Goal: Task Accomplishment & Management: Manage account settings

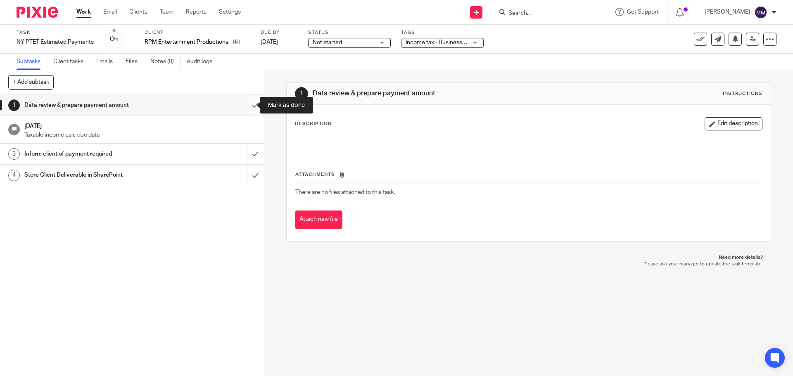
click at [245, 104] on input "submit" at bounding box center [132, 105] width 264 height 21
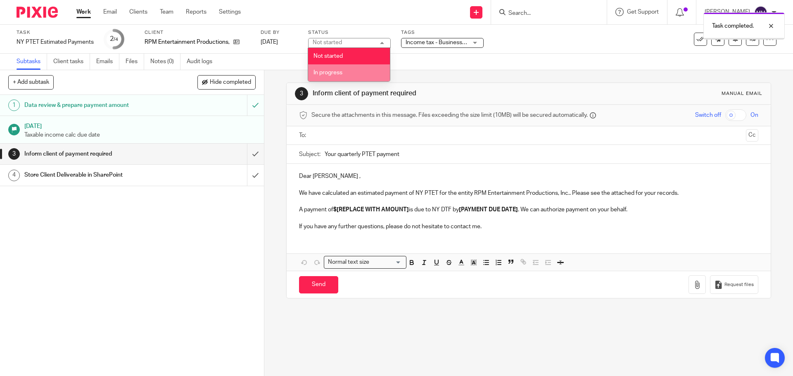
click at [366, 71] on li "In progress" at bounding box center [349, 72] width 82 height 17
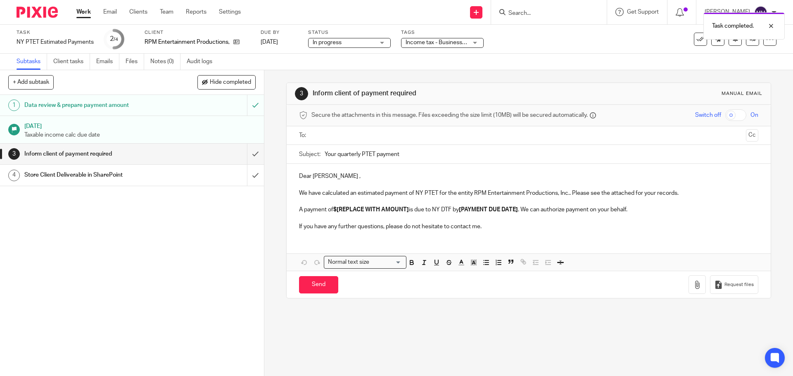
click at [428, 43] on span "Income tax - Business + 1" at bounding box center [438, 43] width 66 height 6
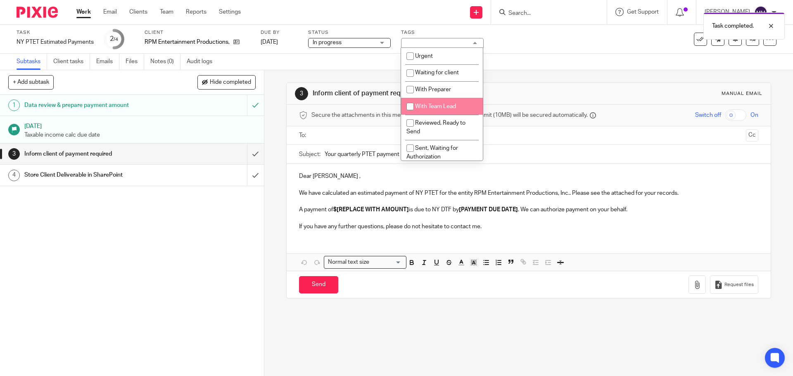
click at [434, 103] on li "With Team Lead" at bounding box center [442, 106] width 82 height 17
checkbox input "true"
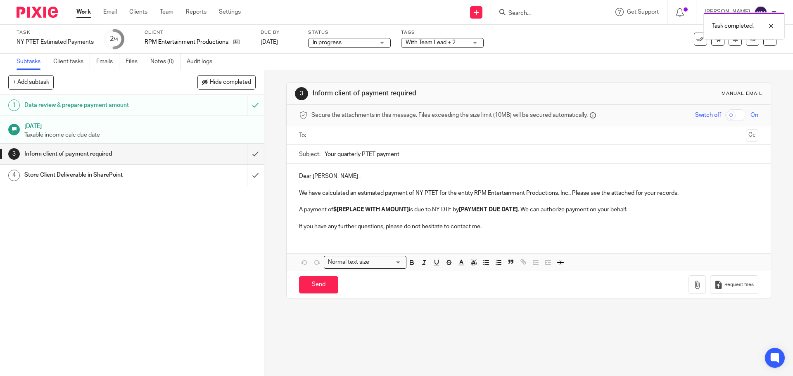
click at [521, 46] on div "Task NY PTET Estimated Payments Save NY PTET Estimated Payments 2 /4 Client RPM…" at bounding box center [333, 39] width 633 height 20
click at [746, 44] on link at bounding box center [752, 39] width 13 height 13
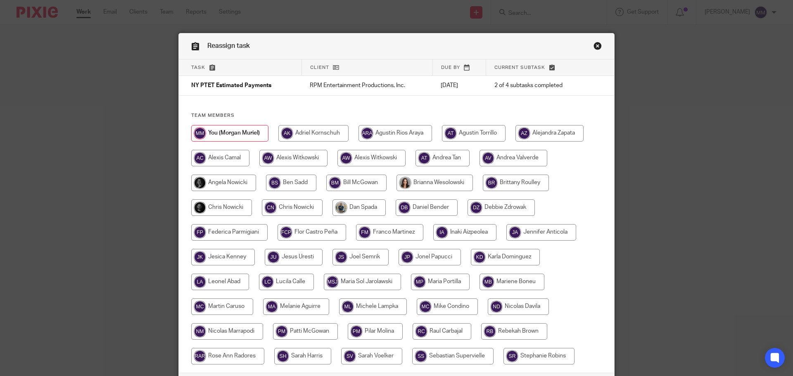
click at [206, 203] on input "radio" at bounding box center [221, 207] width 61 height 17
radio input "true"
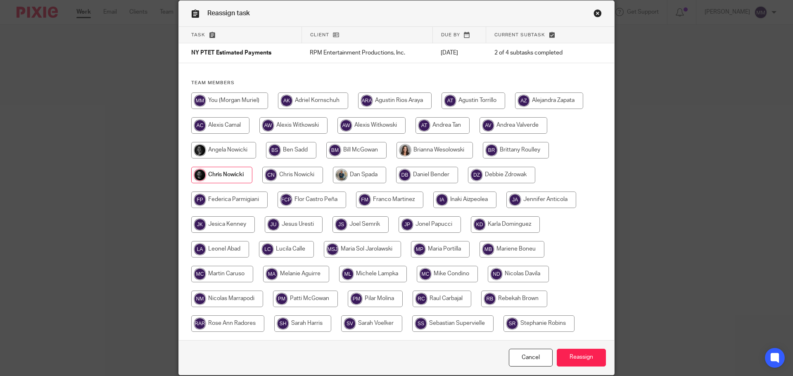
scroll to position [65, 0]
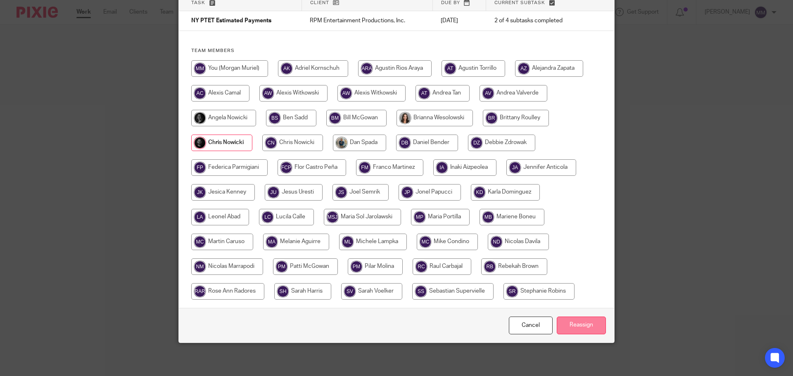
click at [580, 325] on input "Reassign" at bounding box center [580, 326] width 49 height 18
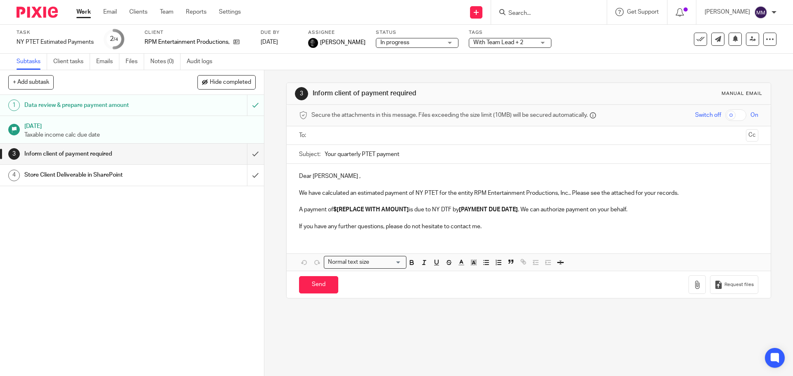
click at [81, 13] on link "Work" at bounding box center [83, 12] width 14 height 8
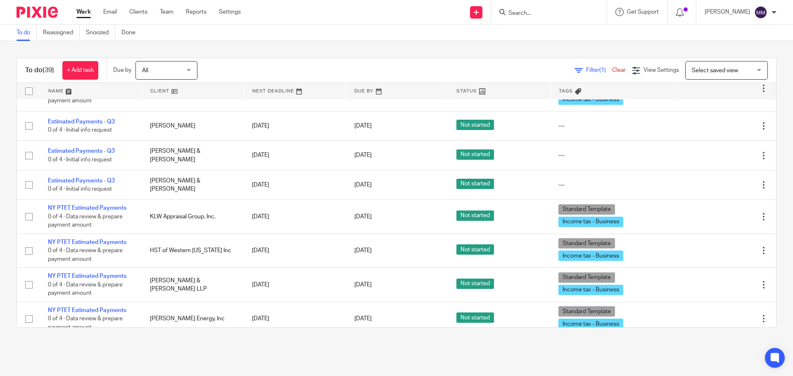
scroll to position [413, 0]
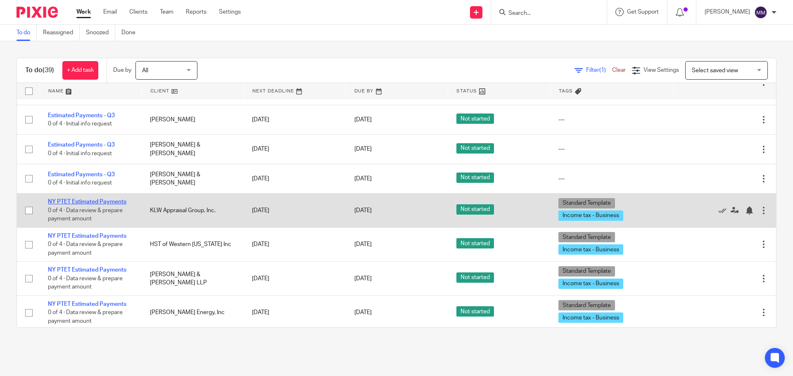
click at [118, 204] on link "NY PTET Estimated Payments" at bounding box center [87, 202] width 78 height 6
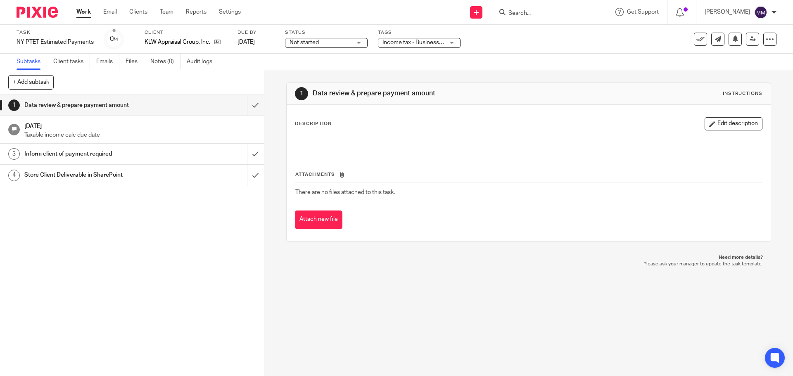
click at [83, 13] on link "Work" at bounding box center [83, 12] width 14 height 8
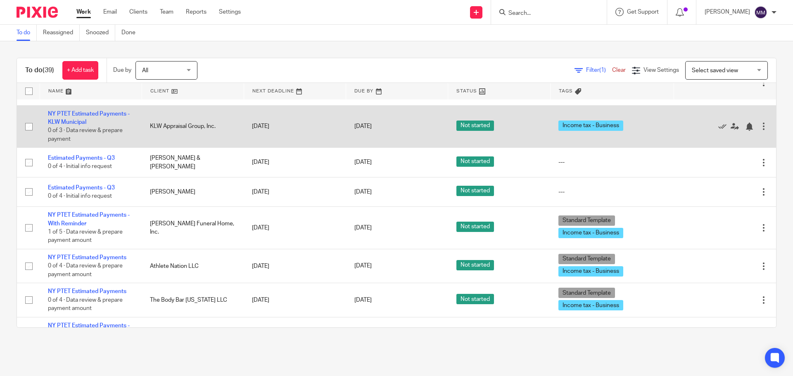
scroll to position [784, 0]
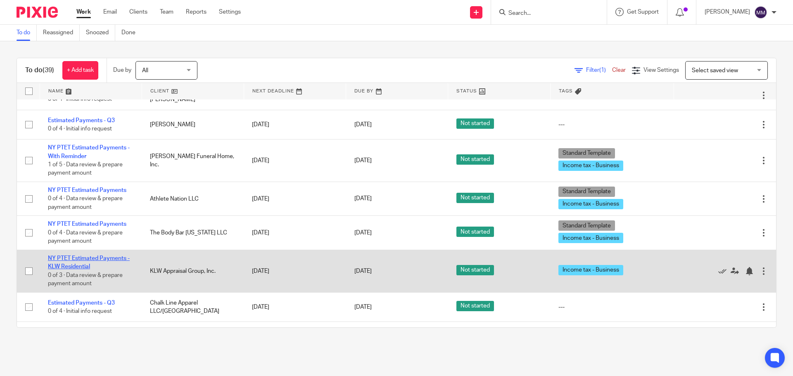
click at [109, 258] on link "NY PTET Estimated Payments - KLW Residential" at bounding box center [89, 263] width 82 height 14
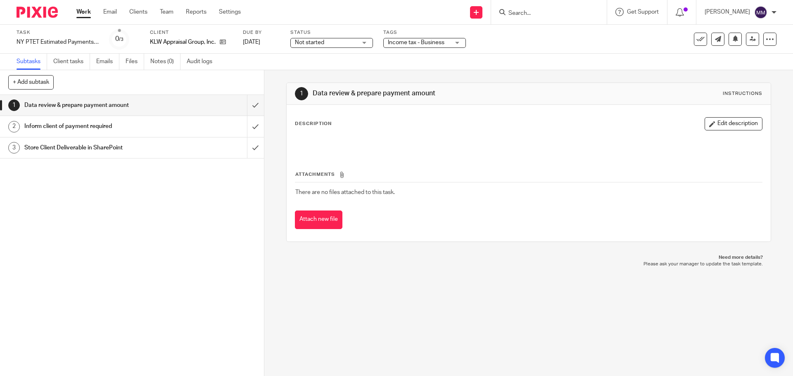
click at [351, 44] on span "Not started" at bounding box center [326, 42] width 62 height 9
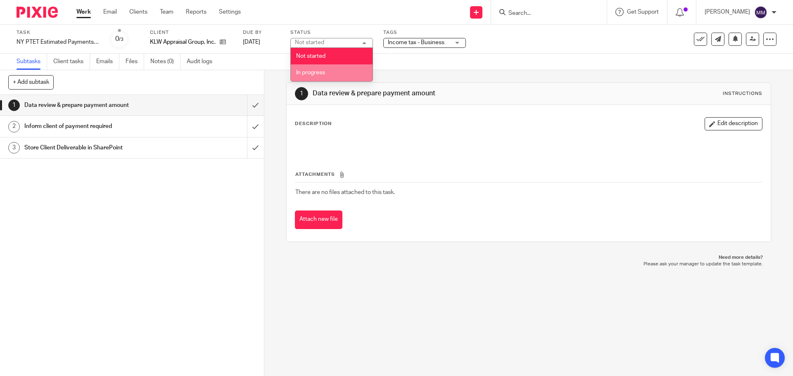
click at [347, 79] on li "In progress" at bounding box center [332, 72] width 82 height 17
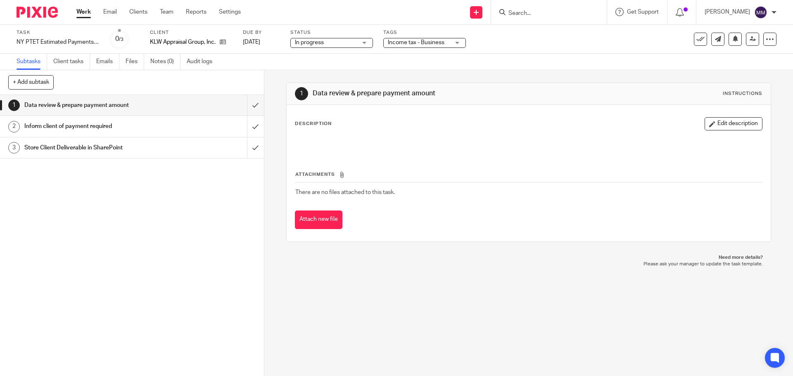
click at [422, 48] on div "Tags Income tax - Business Urgent Waiting for client With Preparer With Team Le…" at bounding box center [424, 39] width 83 height 20
click at [422, 45] on span "Income tax - Business" at bounding box center [419, 42] width 62 height 9
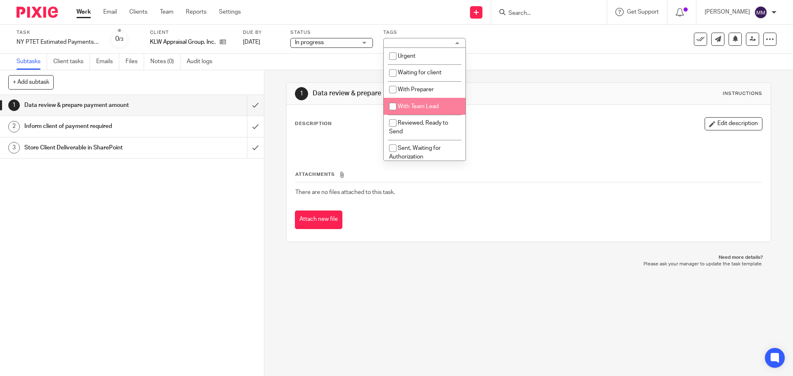
drag, startPoint x: 427, startPoint y: 102, endPoint x: 432, endPoint y: 102, distance: 5.0
click at [428, 102] on li "With Team Lead" at bounding box center [424, 106] width 82 height 17
checkbox input "true"
click at [538, 51] on div "Task NY PTET Estimated Payments - KLW Residential Save NY PTET Estimated Paymen…" at bounding box center [396, 39] width 793 height 29
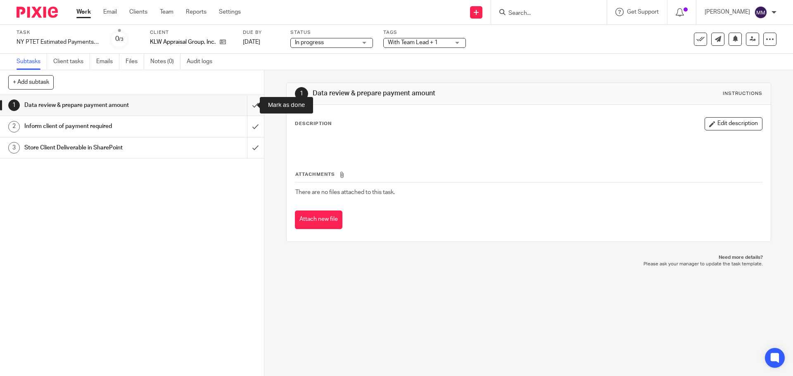
click at [246, 102] on input "submit" at bounding box center [132, 105] width 264 height 21
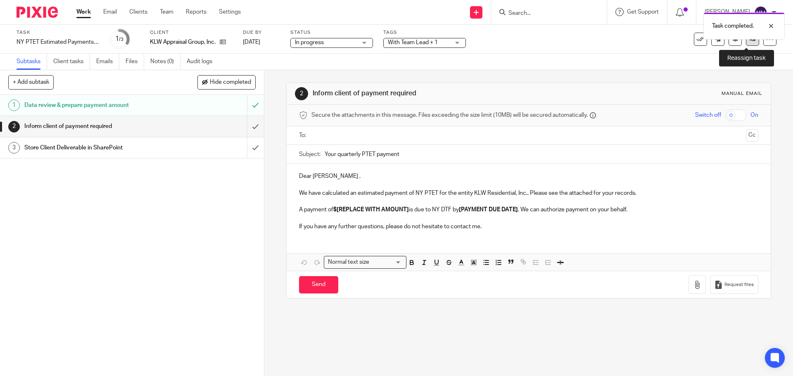
click at [750, 44] on link at bounding box center [752, 39] width 13 height 13
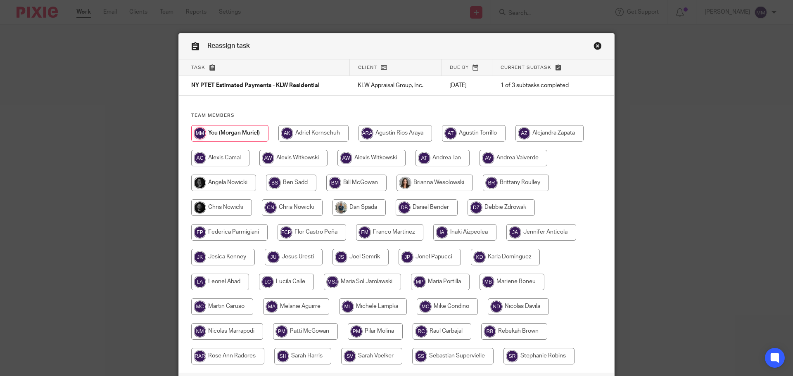
click at [233, 210] on input "radio" at bounding box center [221, 207] width 61 height 17
radio input "true"
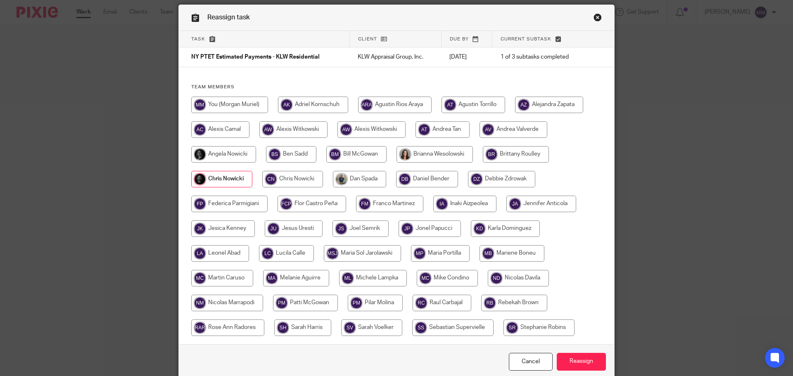
scroll to position [65, 0]
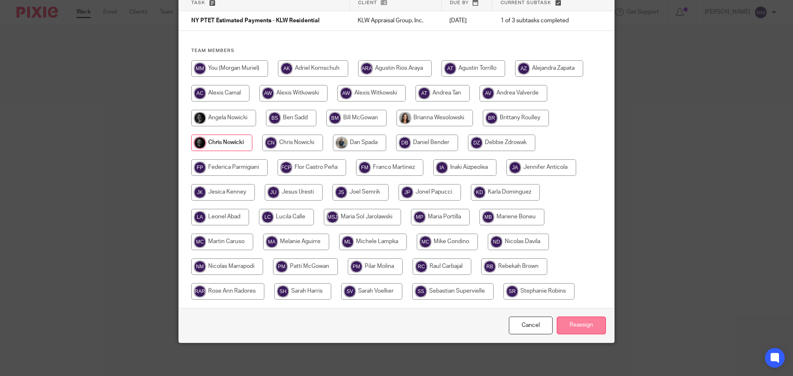
click at [592, 329] on input "Reassign" at bounding box center [580, 326] width 49 height 18
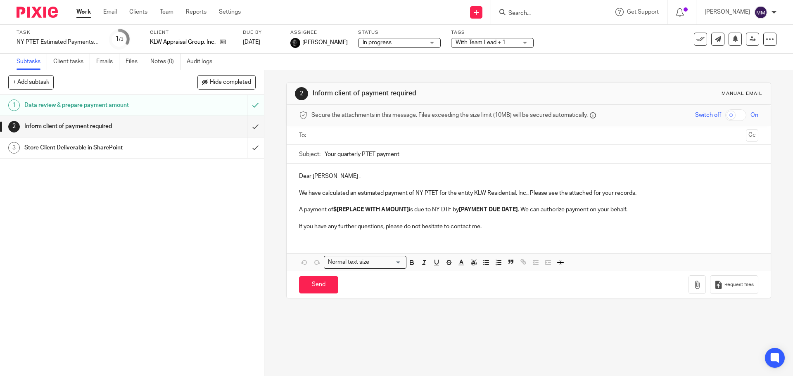
click at [88, 12] on link "Work" at bounding box center [83, 12] width 14 height 8
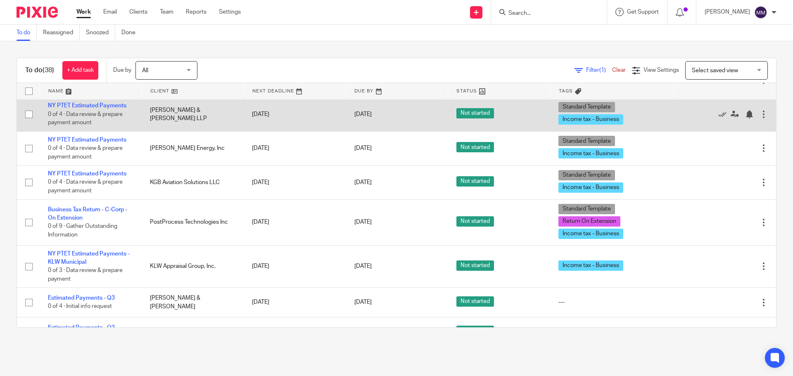
scroll to position [578, 0]
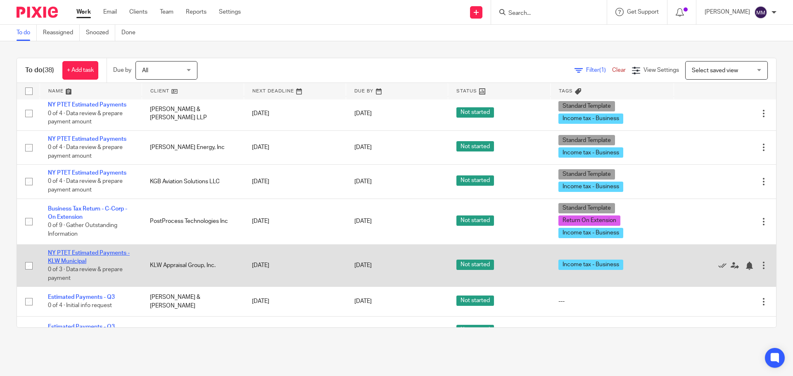
click at [76, 255] on link "NY PTET Estimated Payments - KLW Municipal" at bounding box center [89, 257] width 82 height 14
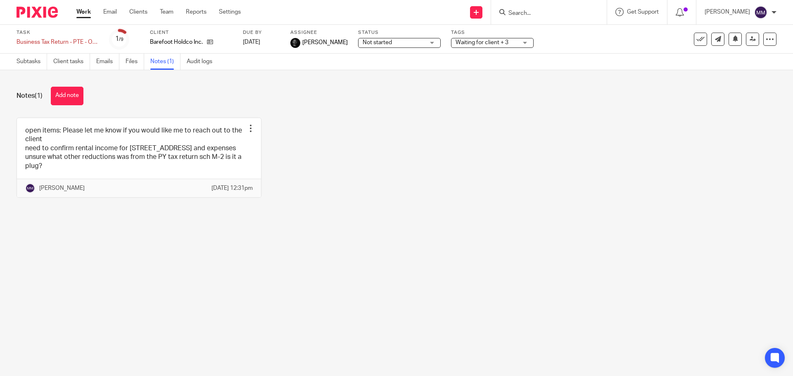
click at [88, 16] on link "Work" at bounding box center [83, 12] width 14 height 8
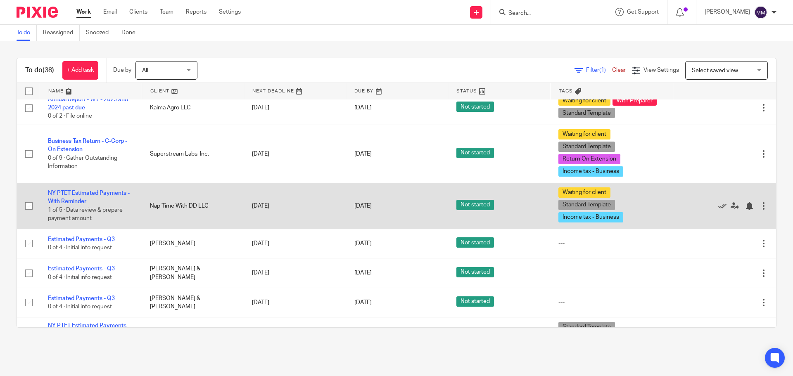
scroll to position [248, 0]
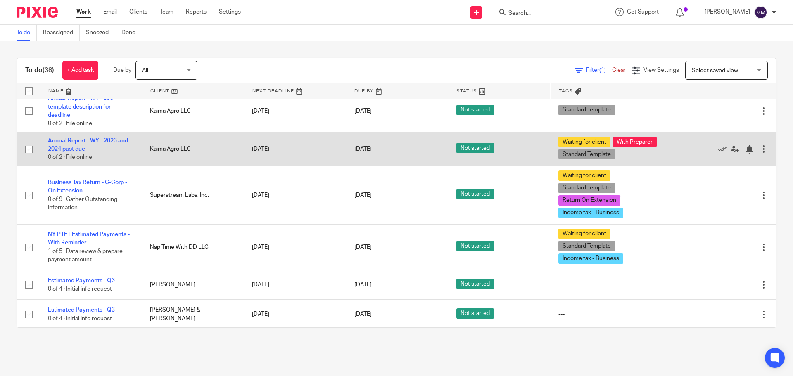
click at [116, 143] on link "Annual Report - WY - 2023 and 2024 past due" at bounding box center [88, 145] width 80 height 14
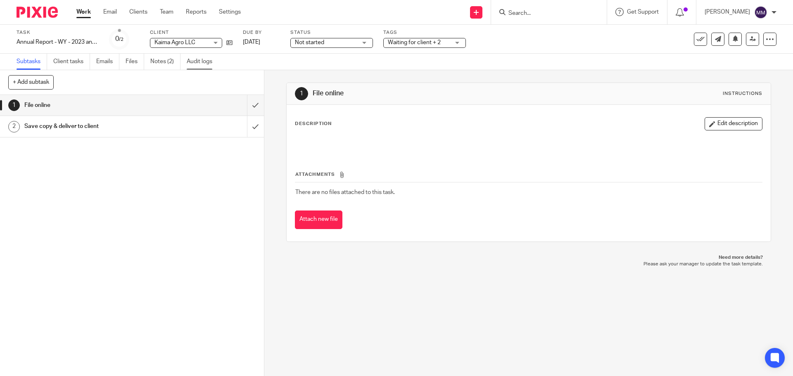
click at [192, 64] on link "Audit logs" at bounding box center [203, 62] width 32 height 16
